Goal: Check status: Check status

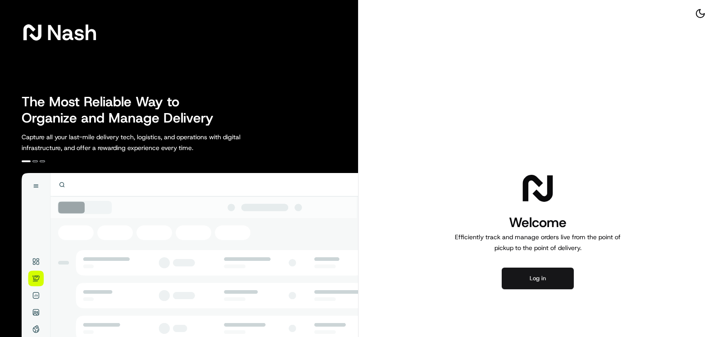
click at [553, 279] on button "Log in" at bounding box center [538, 279] width 72 height 22
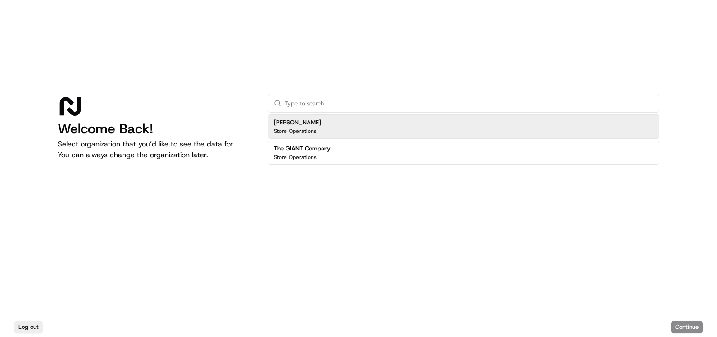
click at [350, 125] on div "[PERSON_NAME] Store Operations" at bounding box center [463, 126] width 391 height 24
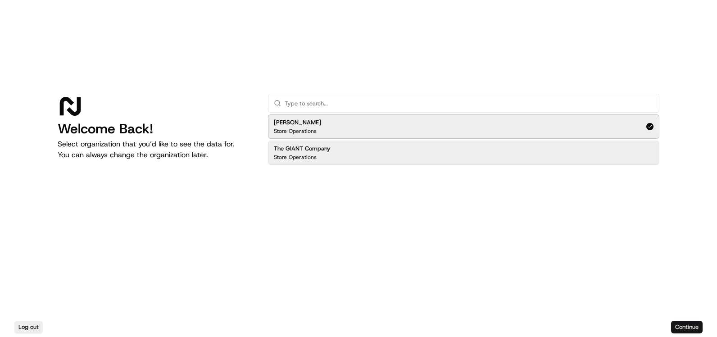
click at [687, 327] on button "Continue" at bounding box center [687, 327] width 32 height 13
